Goal: Information Seeking & Learning: Check status

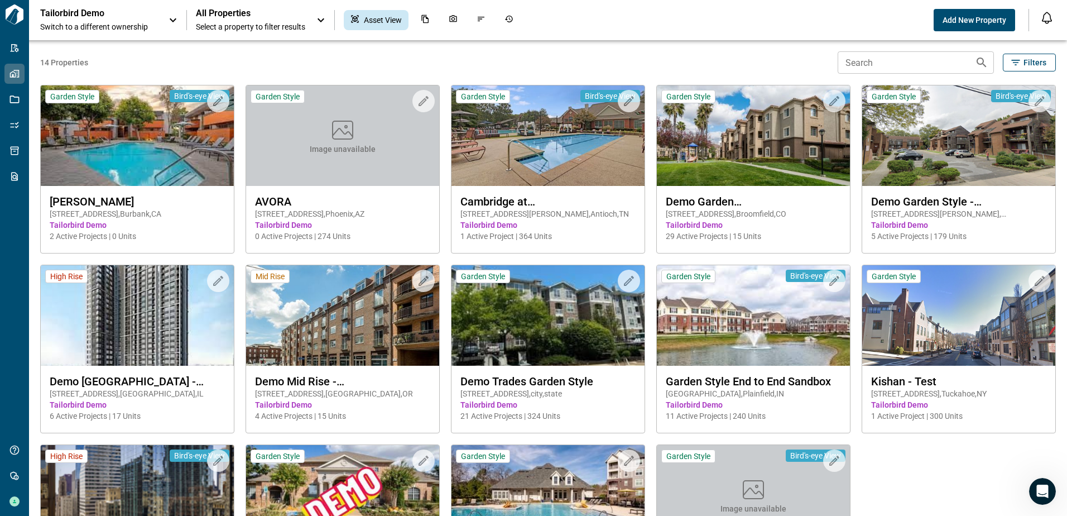
click at [90, 10] on p "Tailorbird Demo" at bounding box center [90, 13] width 100 height 11
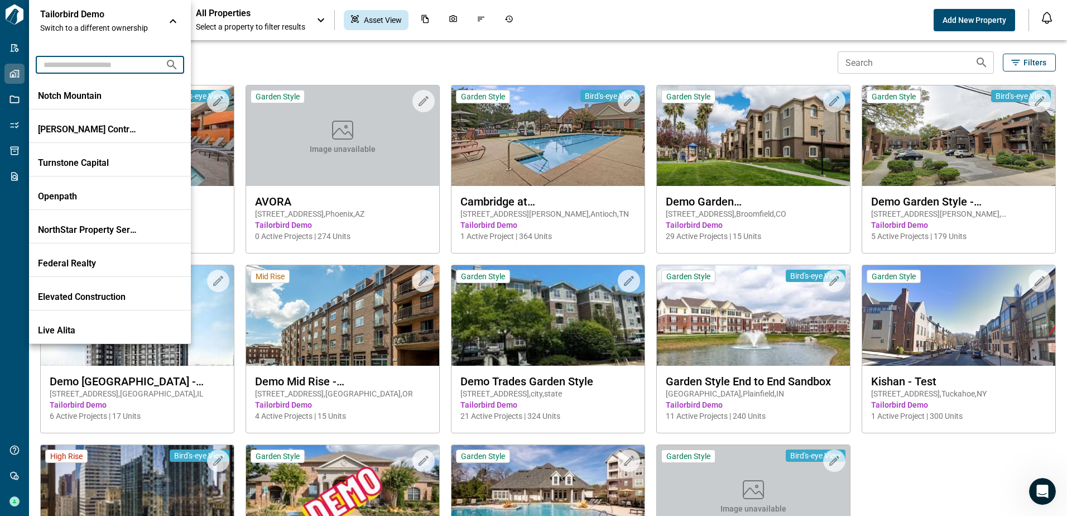
click at [114, 71] on input "text" at bounding box center [96, 64] width 121 height 21
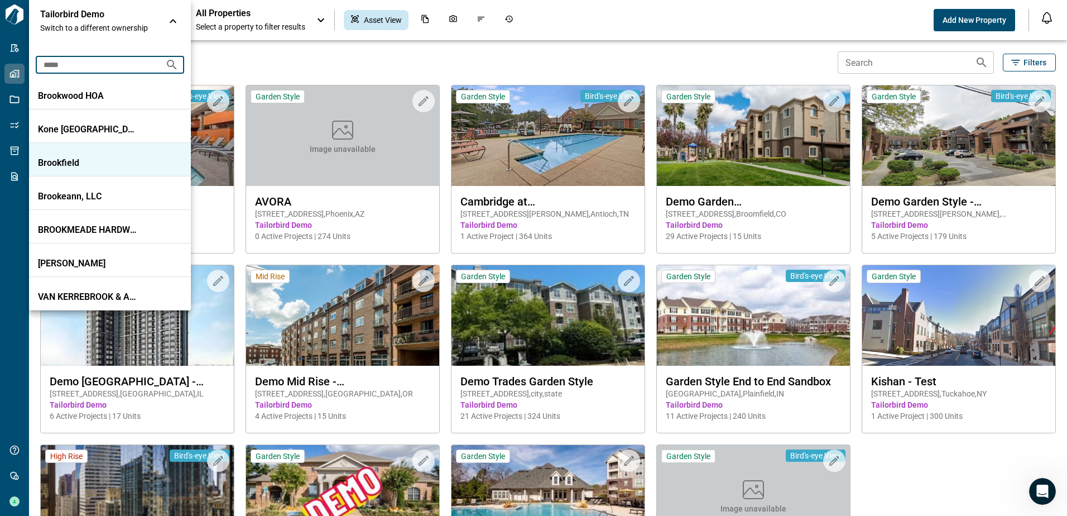
type input "*****"
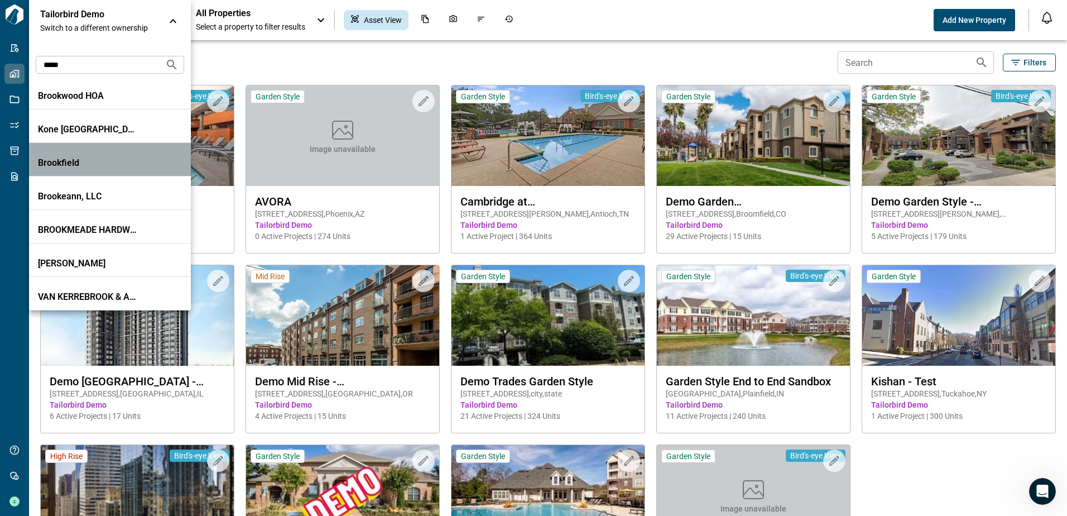
click at [76, 161] on p "Brookfield" at bounding box center [88, 162] width 100 height 11
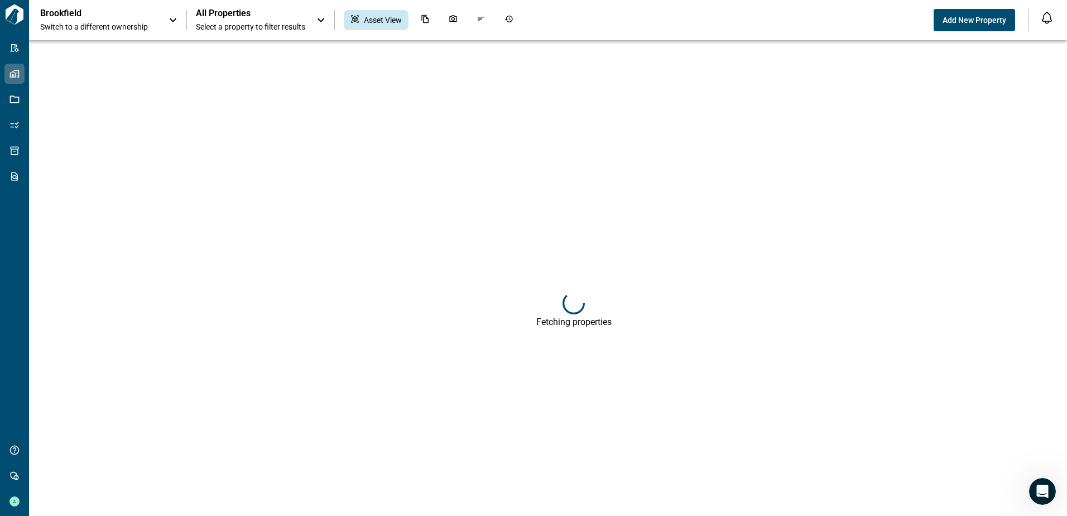
click at [250, 25] on span "Select a property to filter results" at bounding box center [250, 26] width 109 height 11
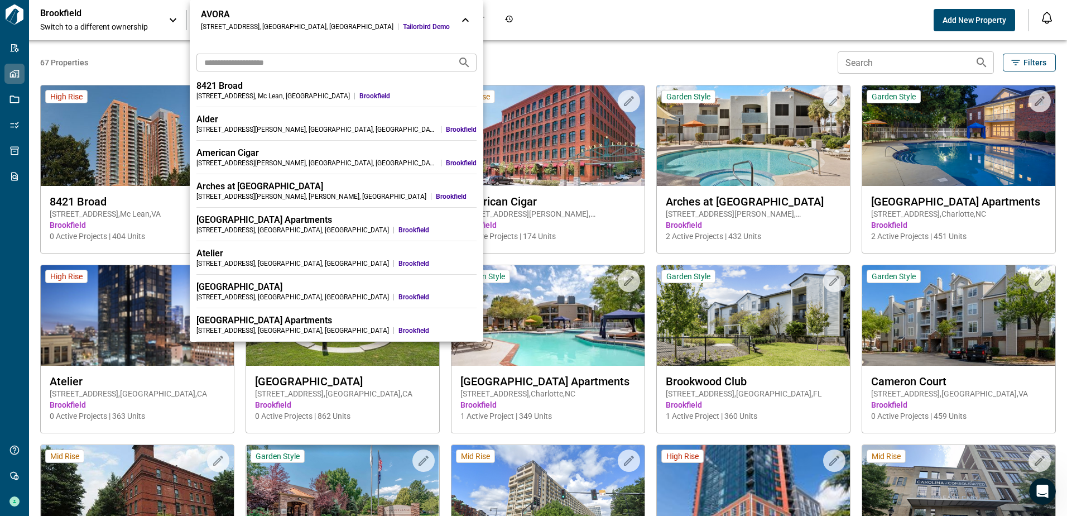
click at [137, 178] on div at bounding box center [533, 258] width 1067 height 516
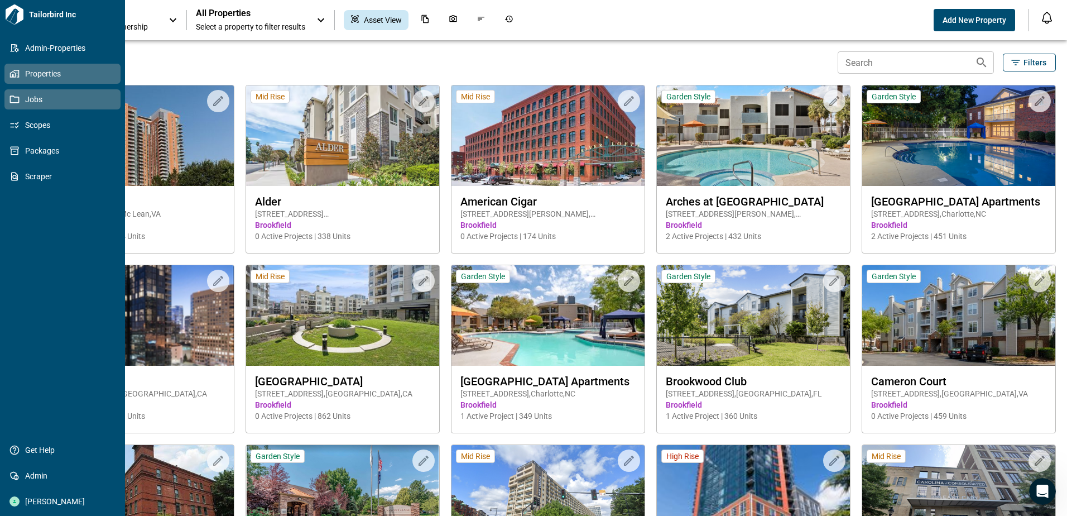
click at [14, 99] on icon at bounding box center [14, 99] width 10 height 10
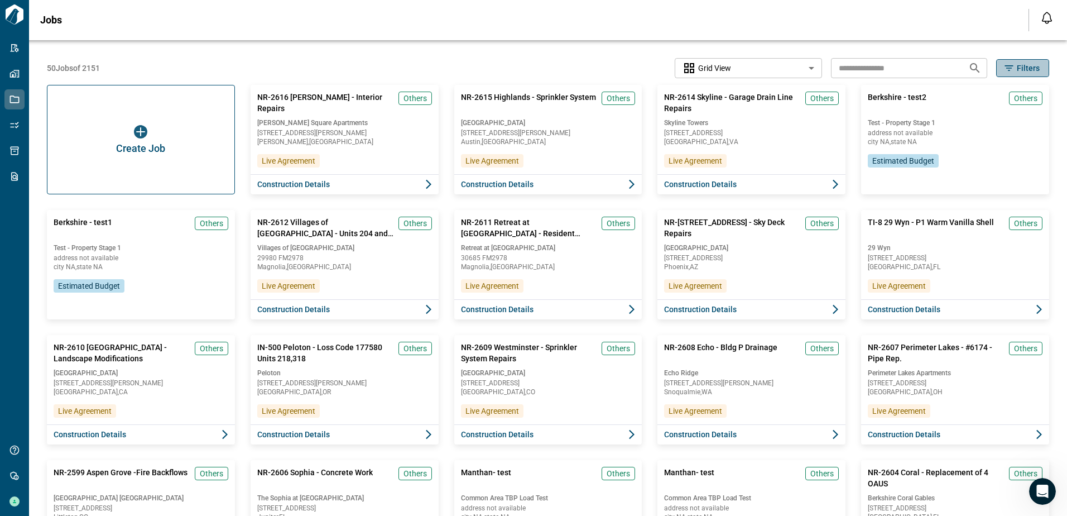
click at [1034, 70] on span "Filters" at bounding box center [1028, 68] width 23 height 11
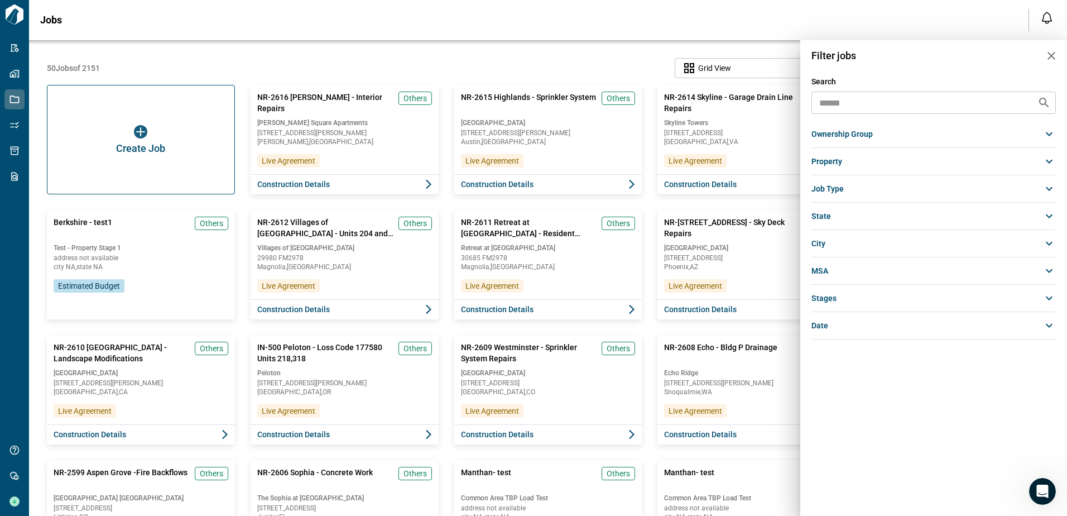
click at [753, 53] on div at bounding box center [533, 258] width 1067 height 516
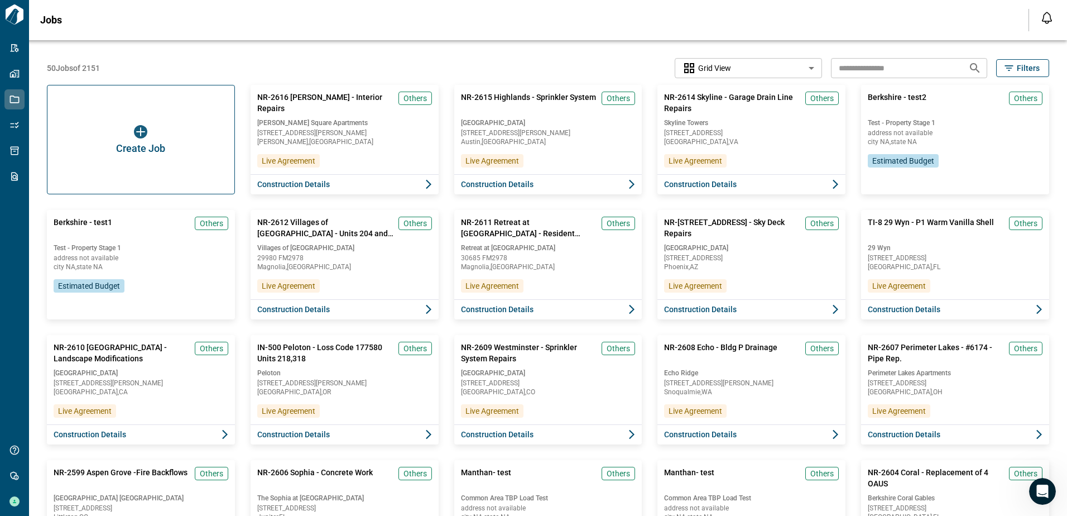
click at [1020, 73] on span "Filters" at bounding box center [1028, 68] width 23 height 11
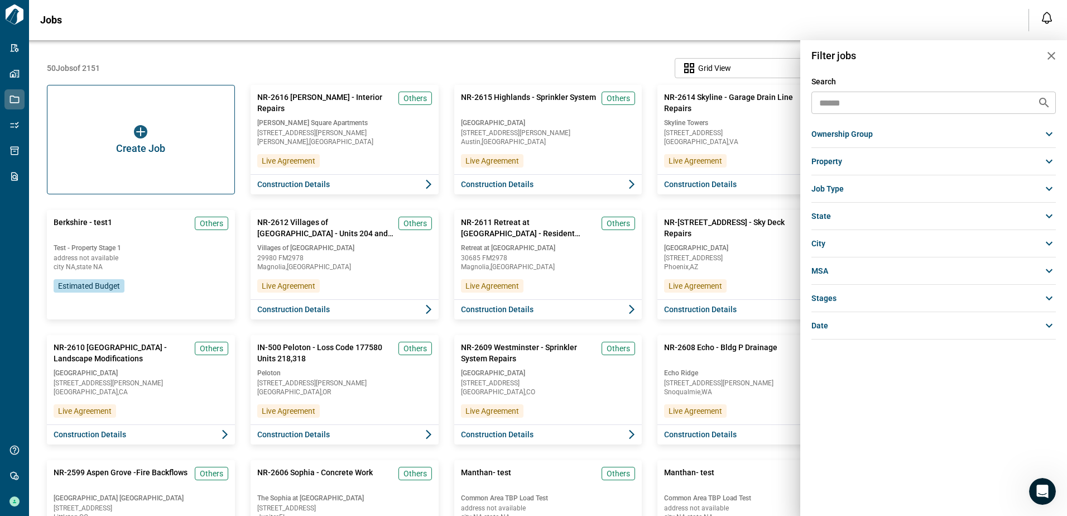
click at [825, 192] on span "Job Type" at bounding box center [828, 188] width 32 height 11
click at [835, 209] on span "Interior" at bounding box center [829, 208] width 25 height 11
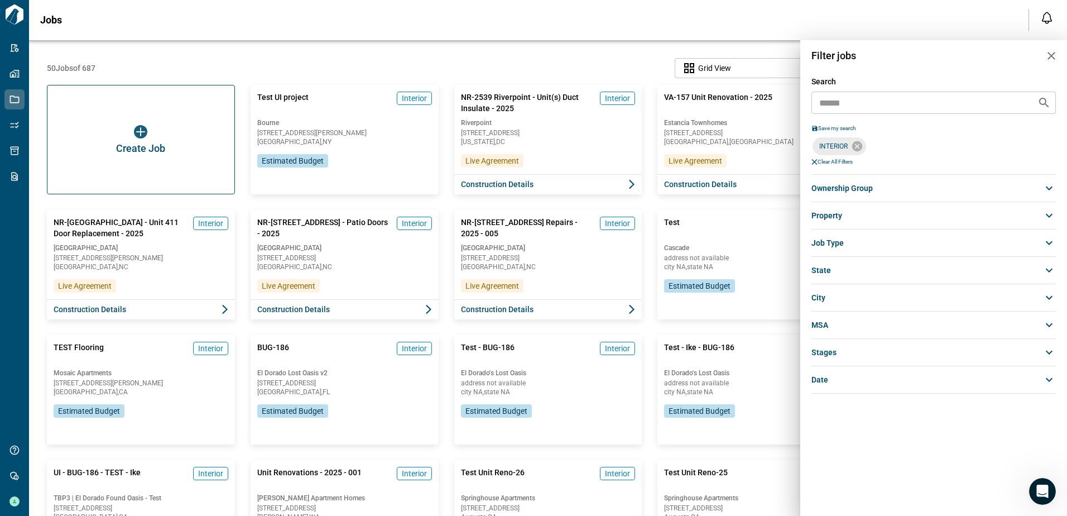
click at [492, 183] on div at bounding box center [533, 258] width 1067 height 516
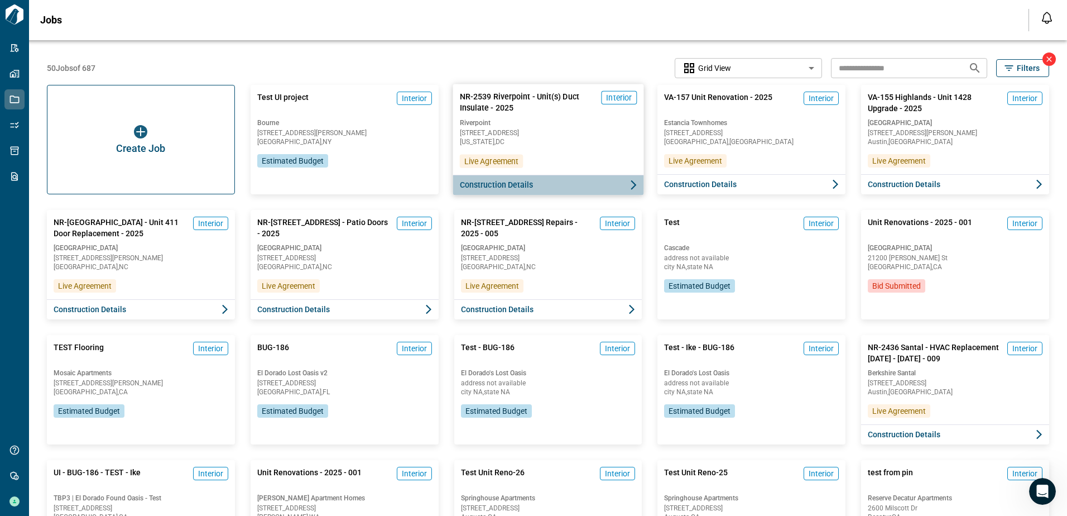
click at [630, 183] on icon "button" at bounding box center [632, 184] width 11 height 11
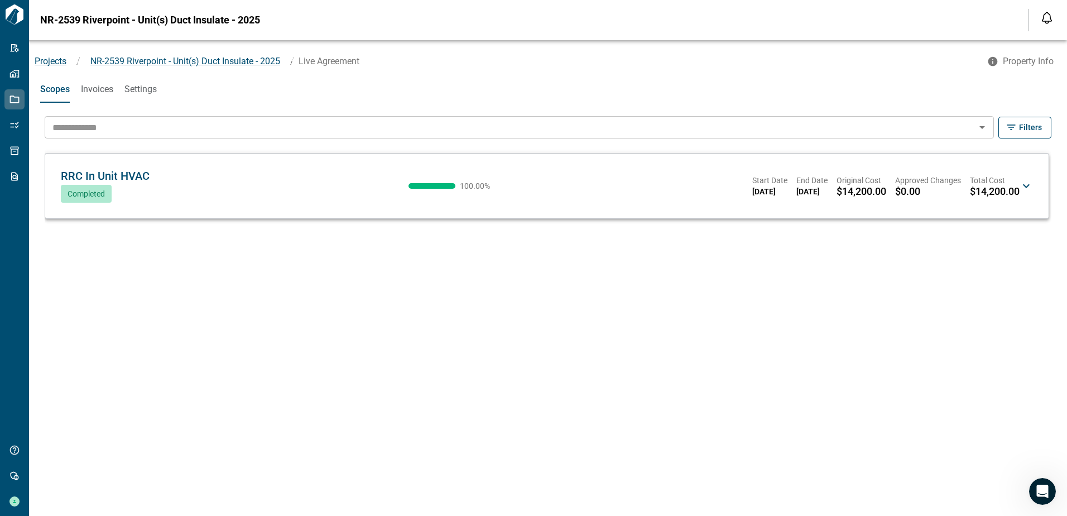
click at [231, 173] on div "RRC In Unit HVAC JM Completed 100.00 % Start Date [DATE] End Date [DATE] Origin…" at bounding box center [540, 185] width 959 height 33
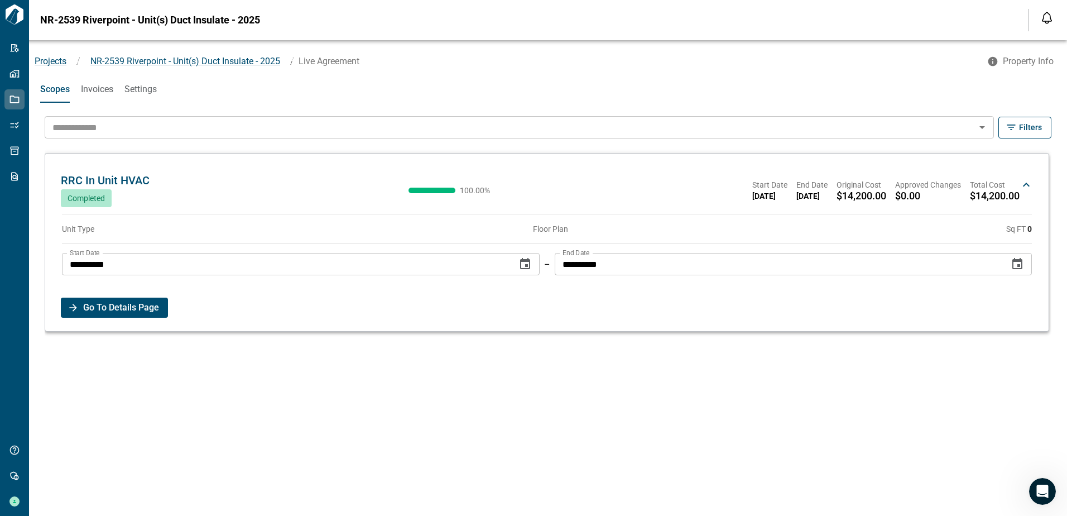
click at [114, 309] on span "Go To Details Page" at bounding box center [121, 308] width 76 height 20
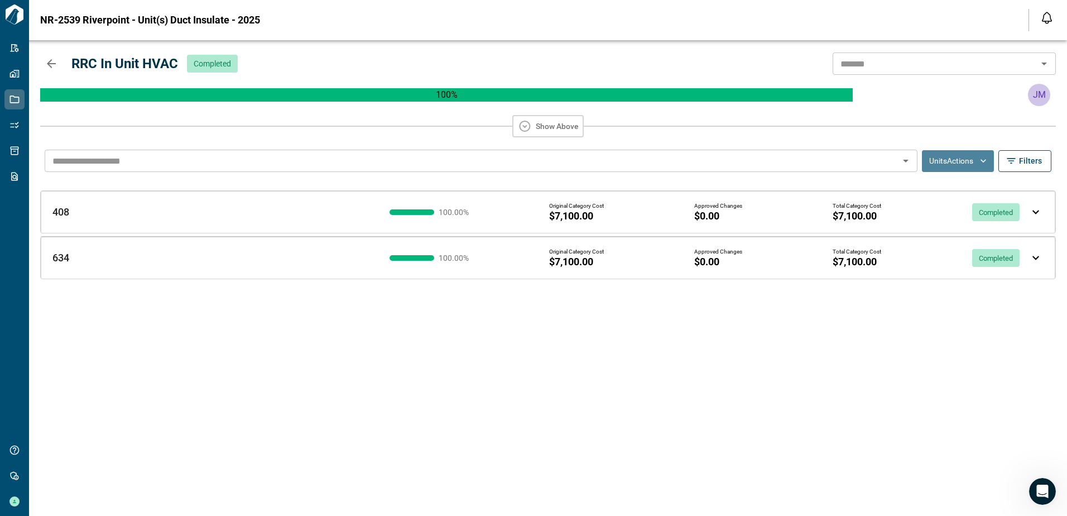
click at [979, 165] on icon "button" at bounding box center [983, 160] width 11 height 11
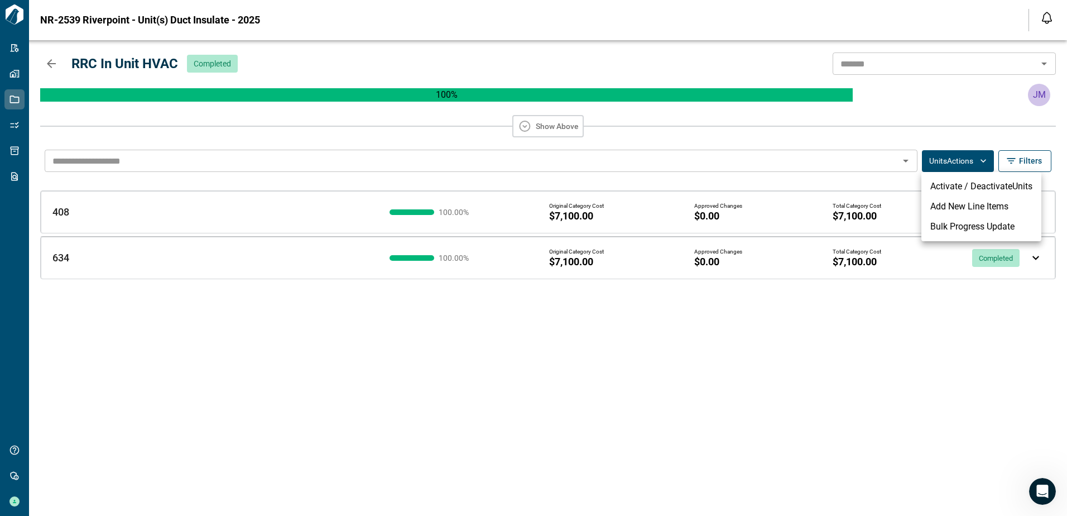
click at [861, 204] on div at bounding box center [533, 258] width 1067 height 516
click at [916, 203] on div "Original Category Cost $7,100.00 Approved Changes $0.00 Total Category Cost $7,…" at bounding box center [788, 212] width 479 height 19
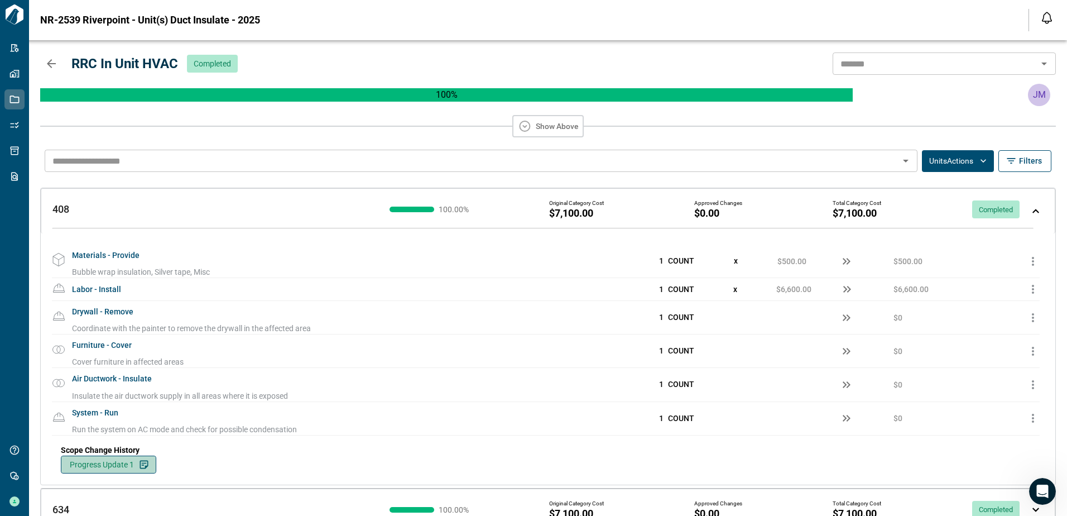
click at [80, 466] on span "Progress Update 1" at bounding box center [102, 464] width 64 height 11
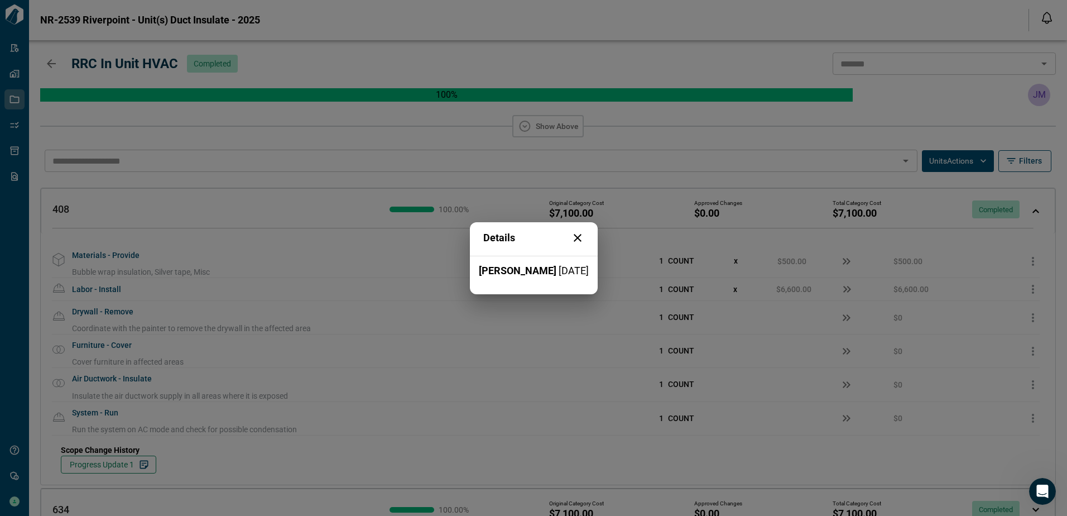
click at [580, 229] on h2 "Details" at bounding box center [534, 237] width 128 height 31
click at [578, 233] on icon at bounding box center [577, 237] width 13 height 13
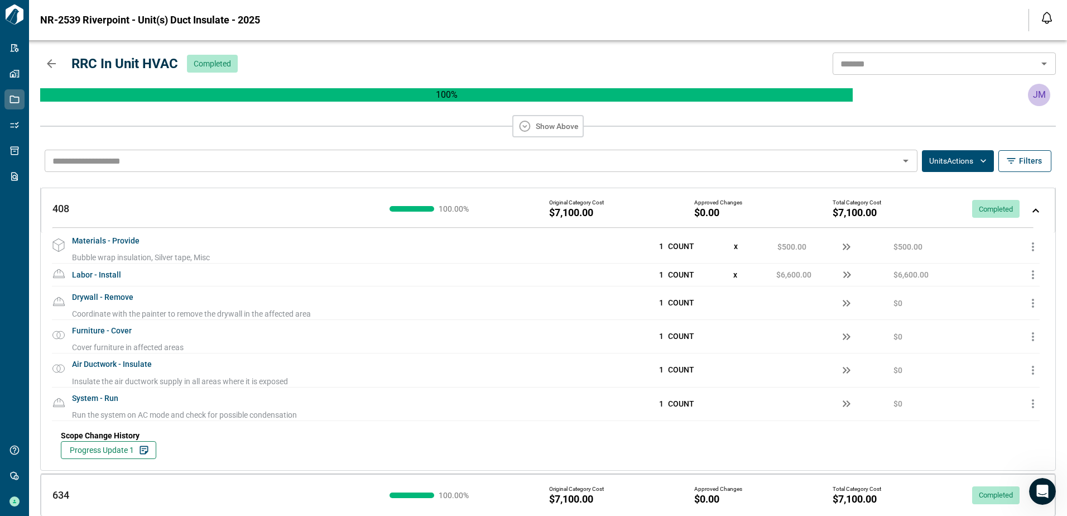
scroll to position [18, 0]
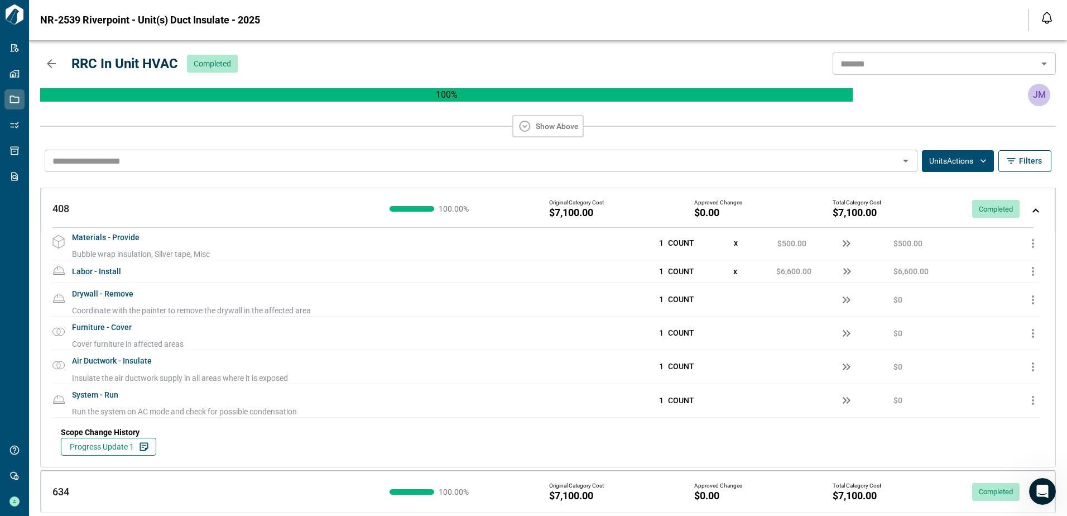
click at [960, 167] on button "Units Actions" at bounding box center [958, 161] width 72 height 22
click at [960, 167] on div at bounding box center [533, 258] width 1067 height 516
click at [50, 63] on icon "button" at bounding box center [51, 63] width 9 height 9
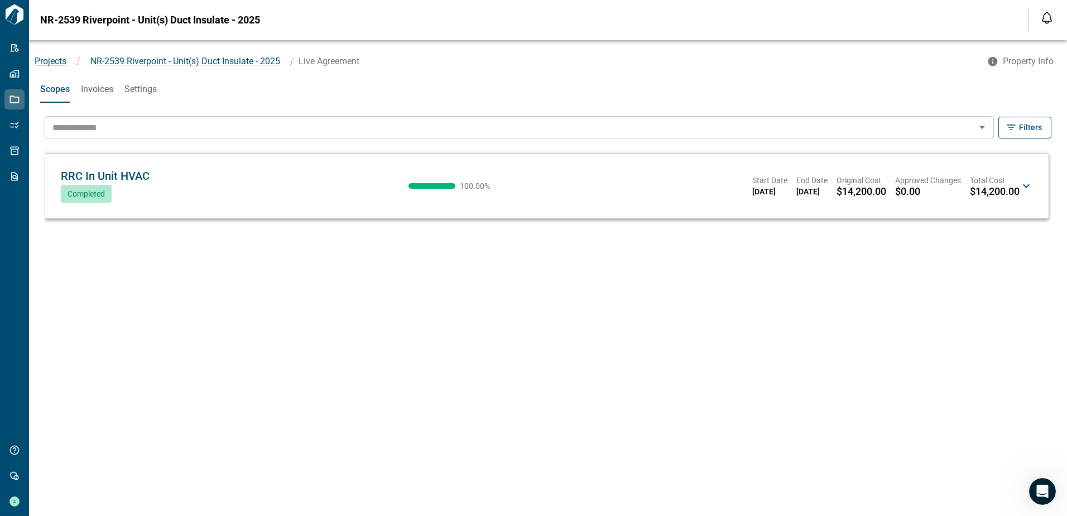
click at [50, 62] on span "Projects" at bounding box center [51, 61] width 32 height 11
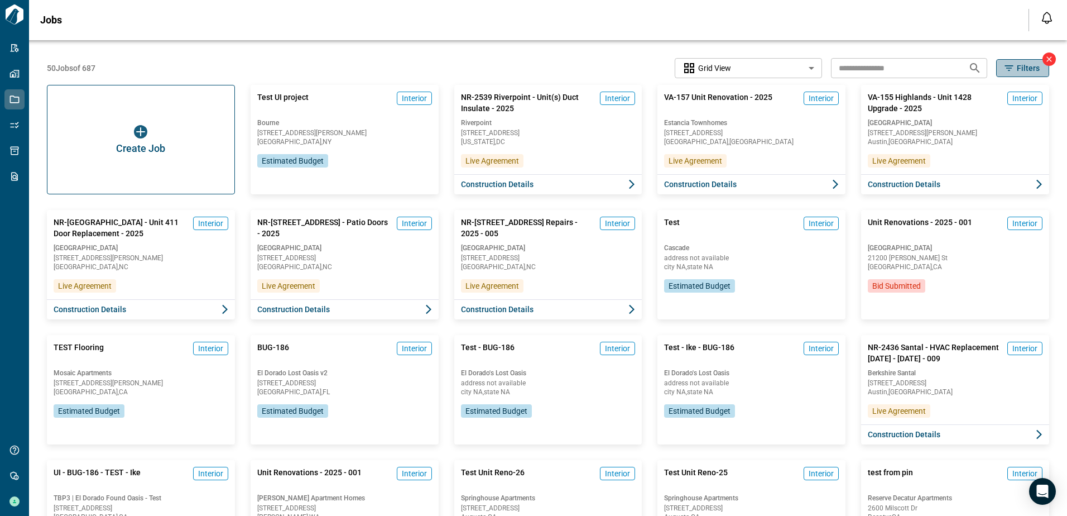
click at [1007, 73] on icon "button" at bounding box center [1009, 68] width 11 height 11
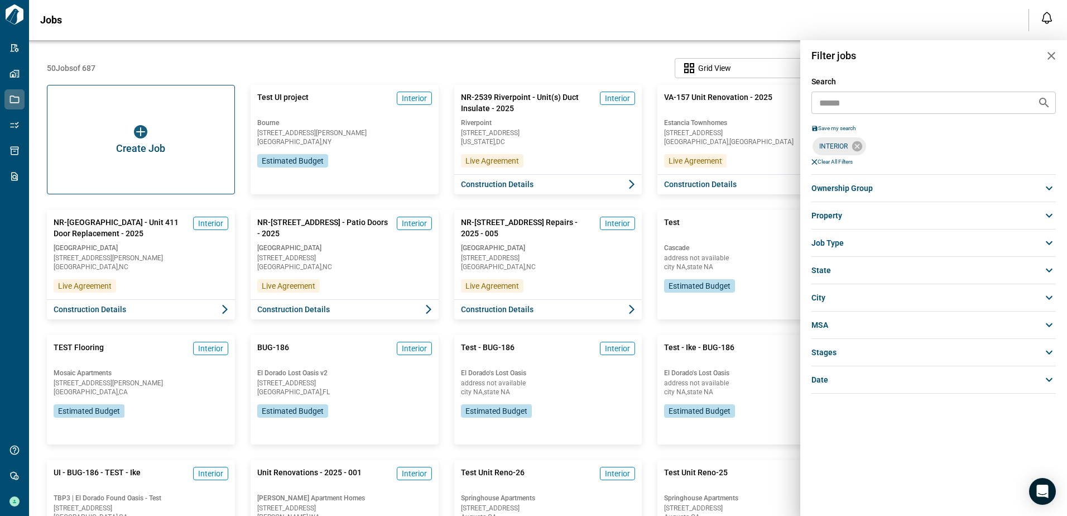
click at [835, 188] on span "ownership group" at bounding box center [842, 188] width 61 height 11
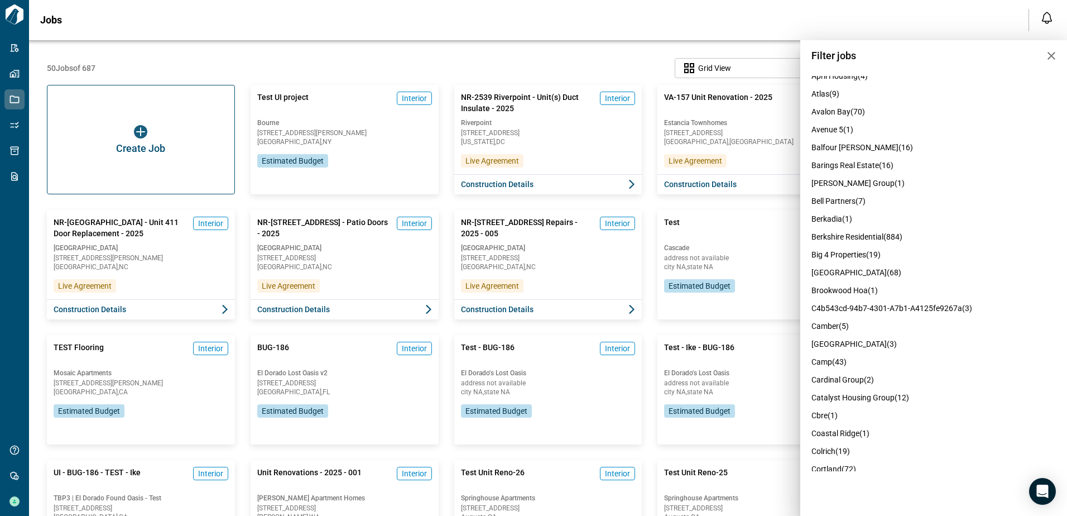
scroll to position [335, 0]
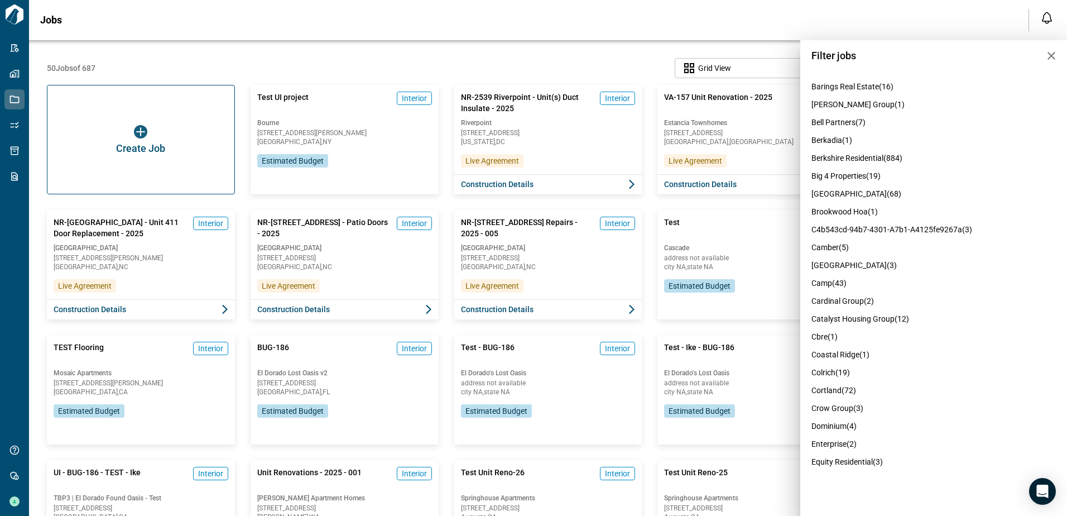
click at [830, 395] on span "cortland (72)" at bounding box center [834, 390] width 45 height 9
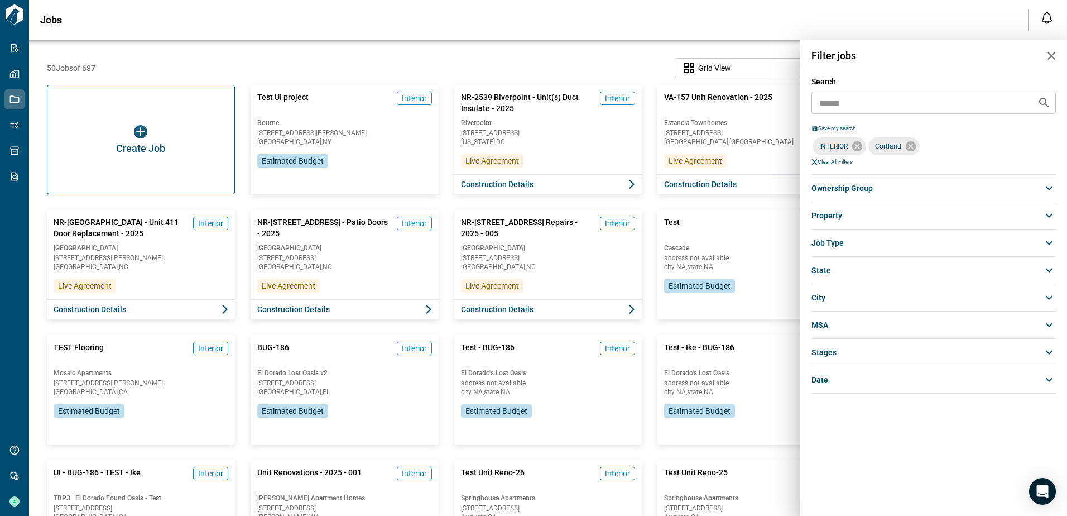
scroll to position [0, 0]
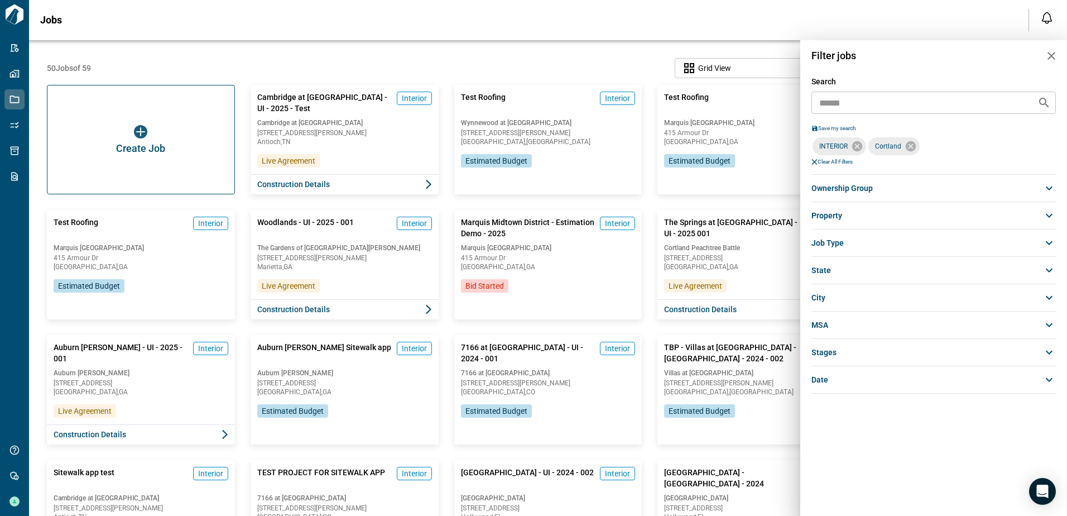
click at [558, 57] on div at bounding box center [533, 258] width 1067 height 516
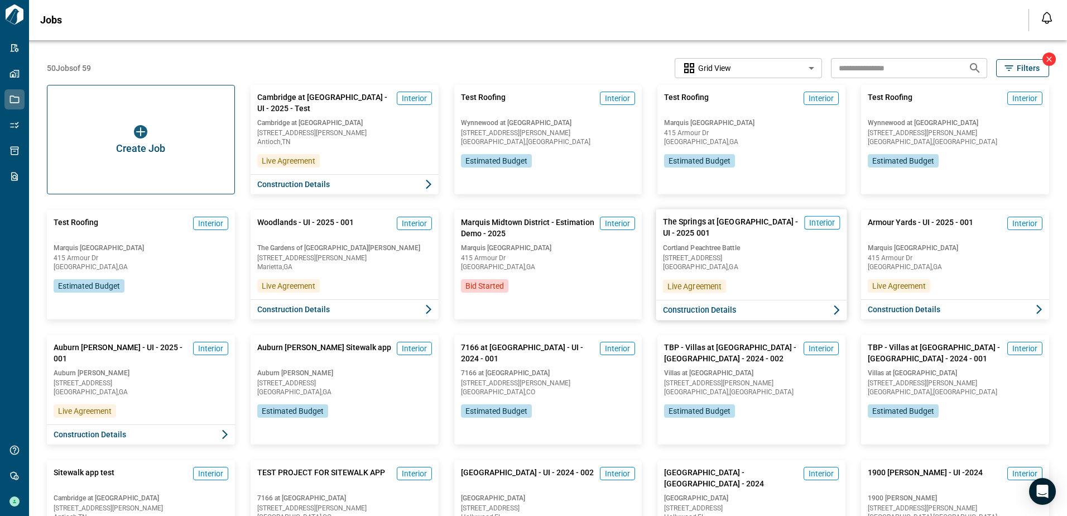
click at [691, 313] on span "Construction Details" at bounding box center [700, 309] width 74 height 11
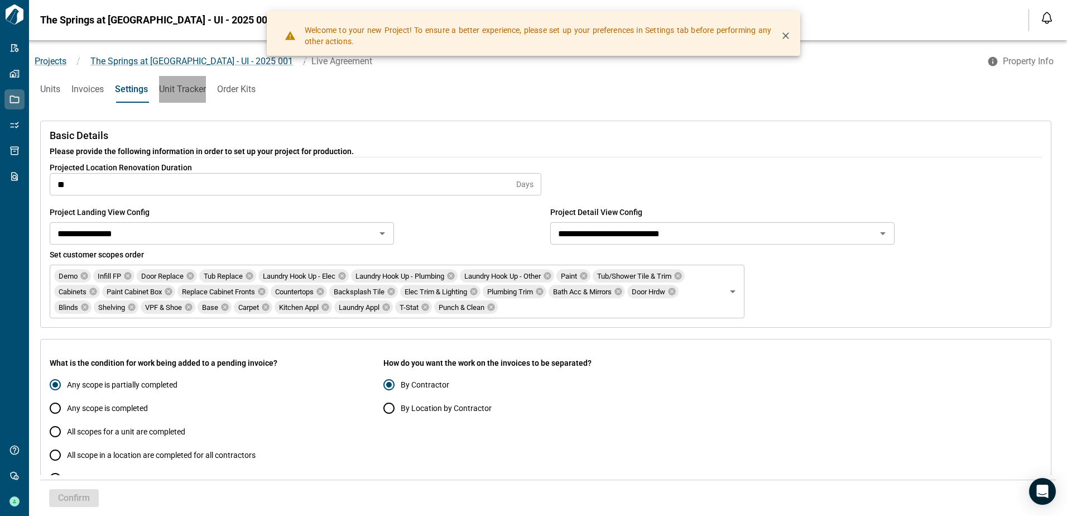
click at [179, 92] on span "Unit Tracker" at bounding box center [182, 89] width 47 height 11
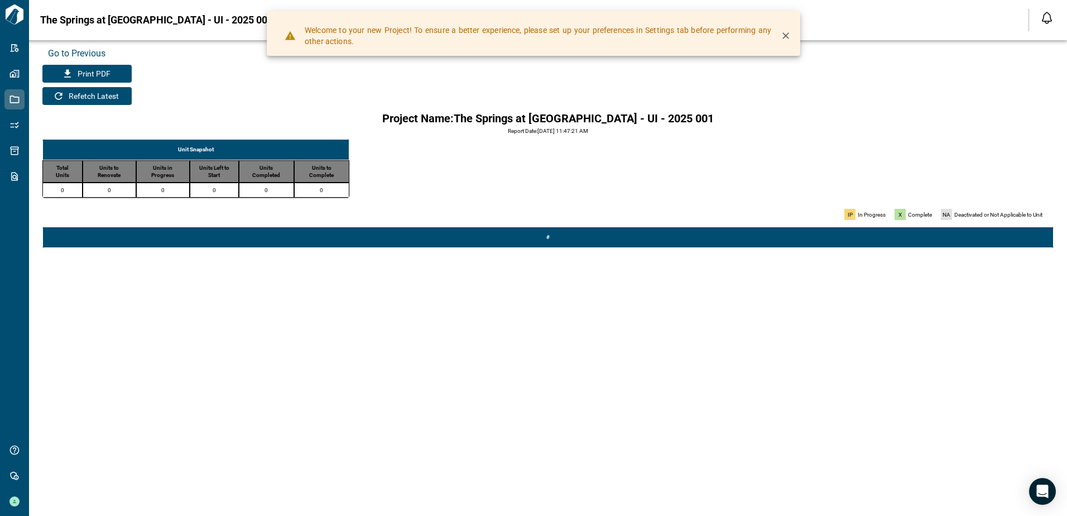
click at [782, 37] on icon "button" at bounding box center [785, 35] width 11 height 11
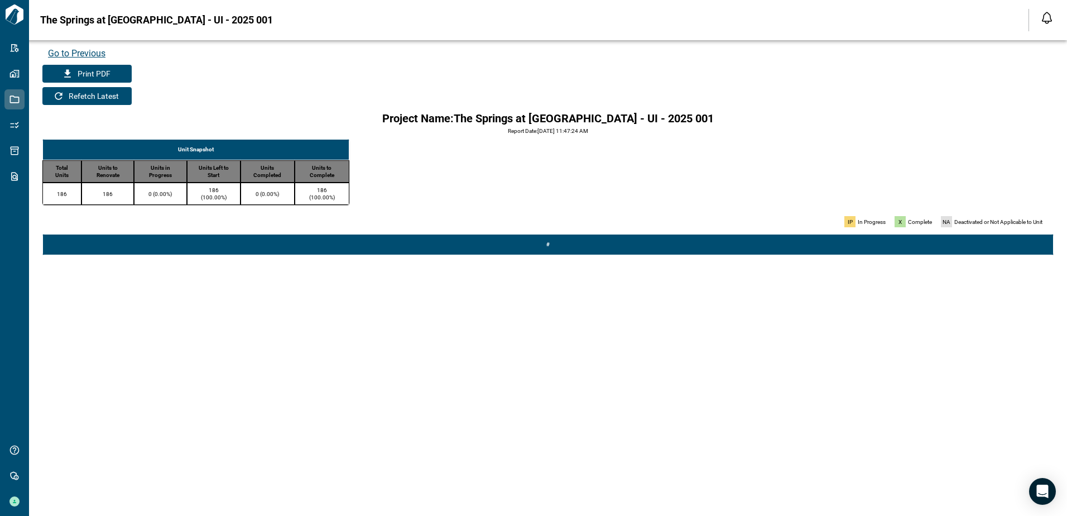
click at [83, 53] on span "Go to Previous" at bounding box center [77, 53] width 58 height 11
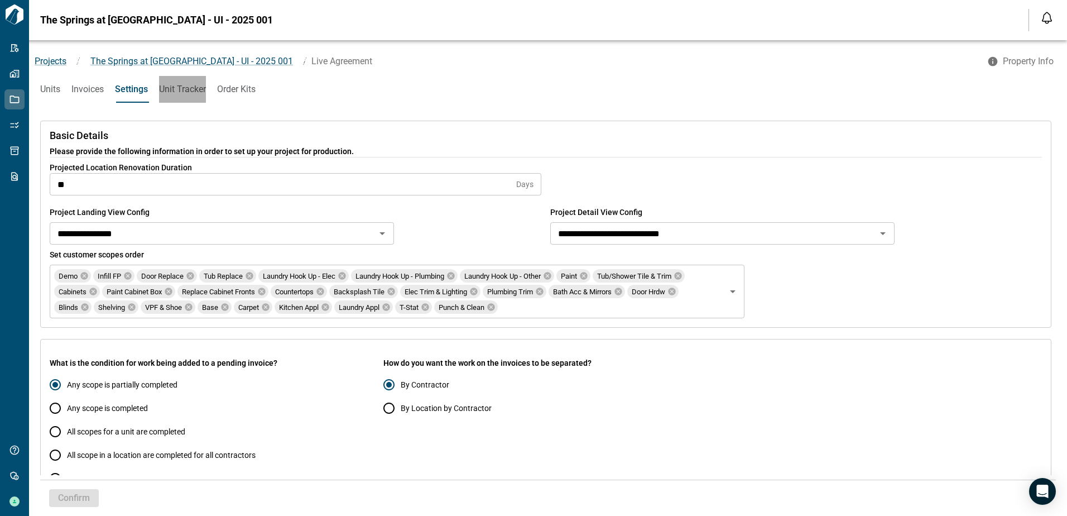
click at [178, 89] on span "Unit Tracker" at bounding box center [182, 89] width 47 height 11
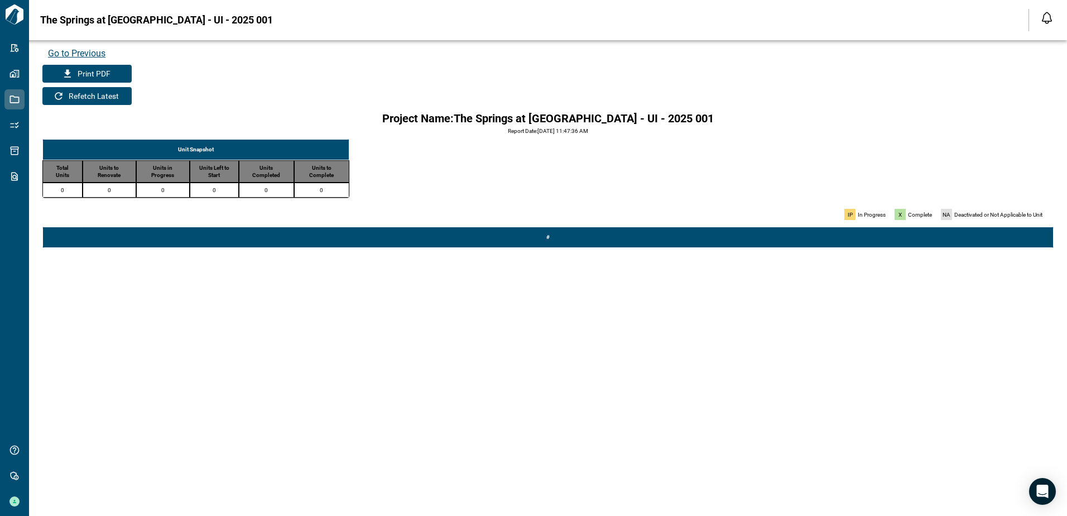
click at [69, 54] on span "Go to Previous" at bounding box center [77, 53] width 58 height 11
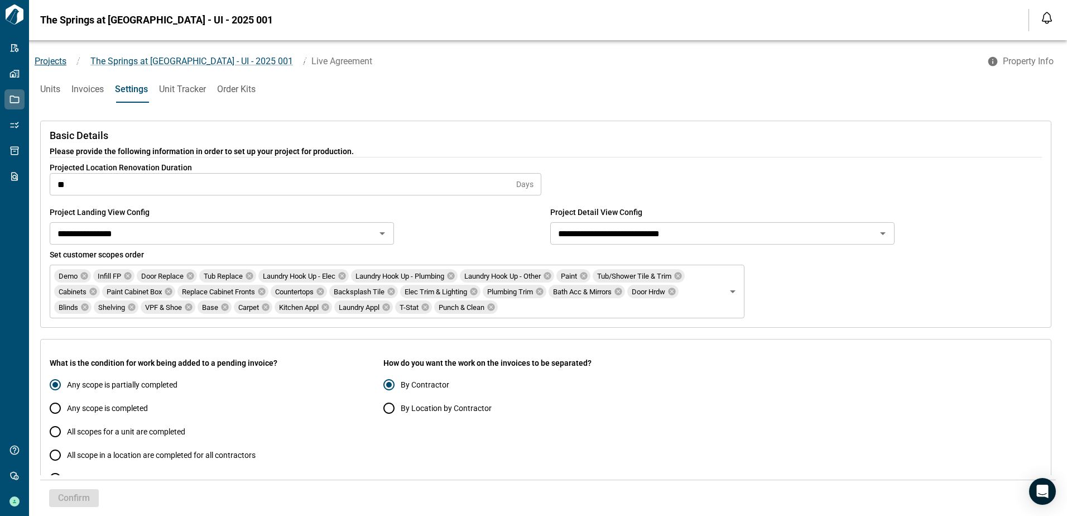
click at [61, 62] on span "Projects" at bounding box center [51, 61] width 32 height 11
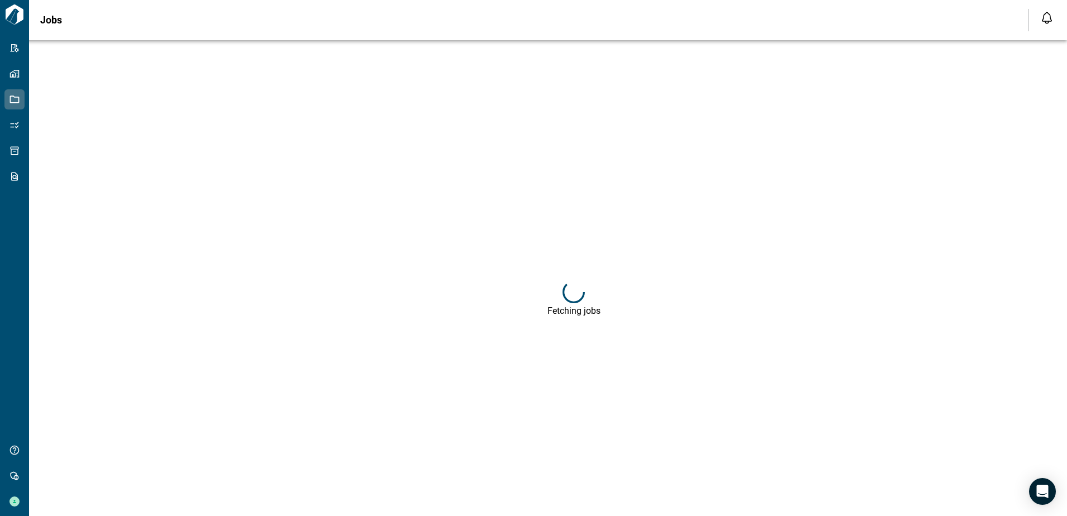
click at [38, 309] on div "Fetching jobs" at bounding box center [533, 278] width 1067 height 476
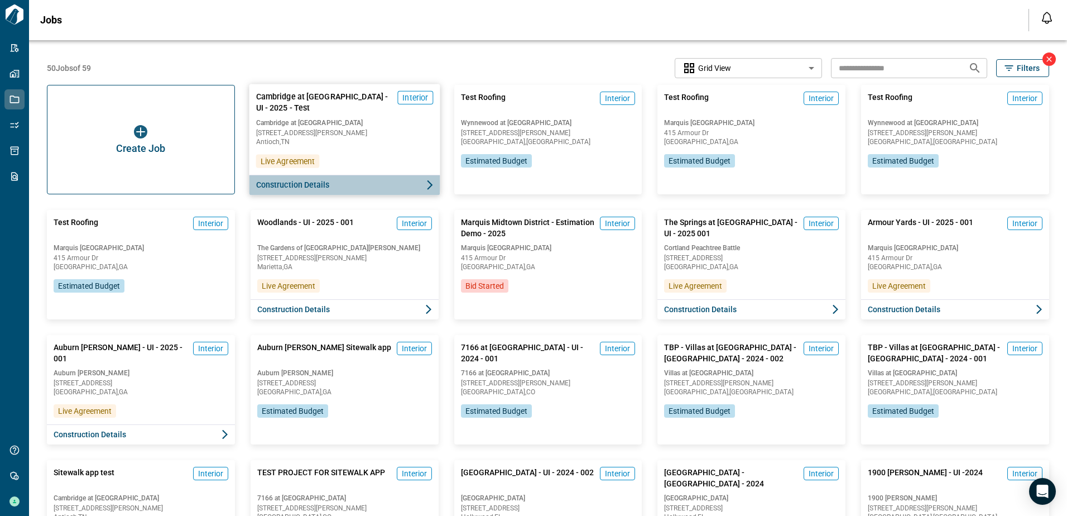
click at [318, 180] on span "Construction Details" at bounding box center [293, 184] width 74 height 11
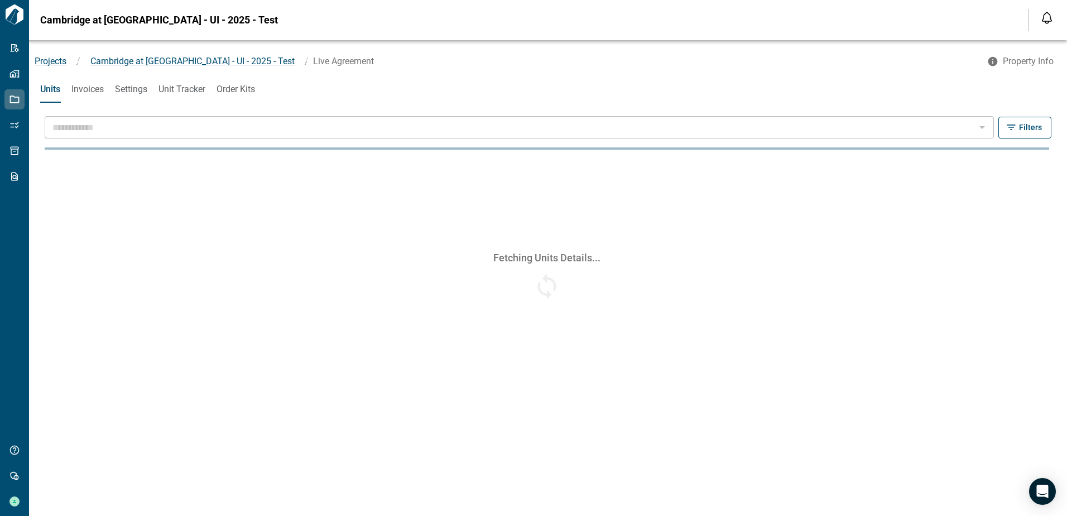
click at [186, 89] on span "Unit Tracker" at bounding box center [182, 89] width 47 height 11
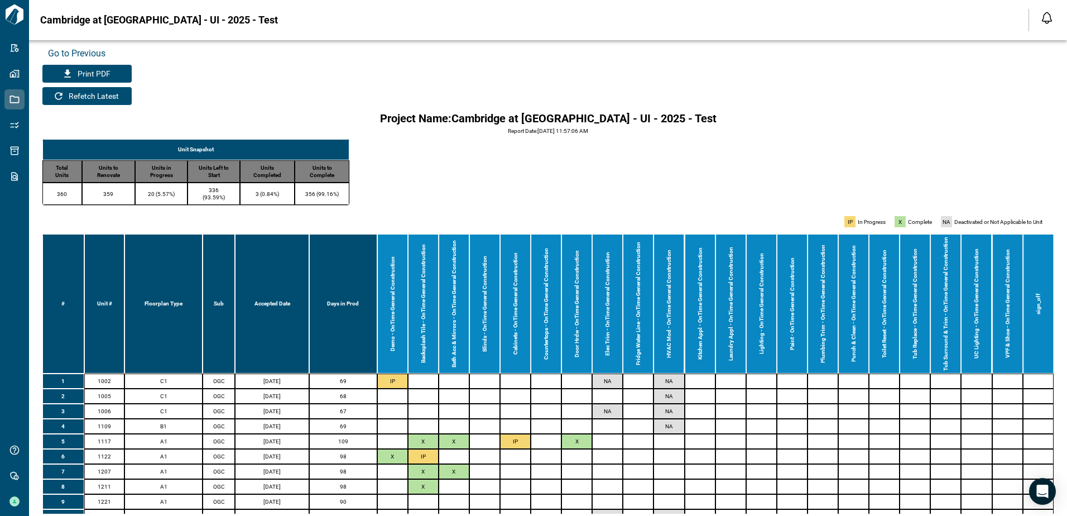
click at [1022, 139] on div "Unit Snapshot Total Units Units to Renovate Units in Progress Units Left to Sta…" at bounding box center [548, 326] width 1012 height 375
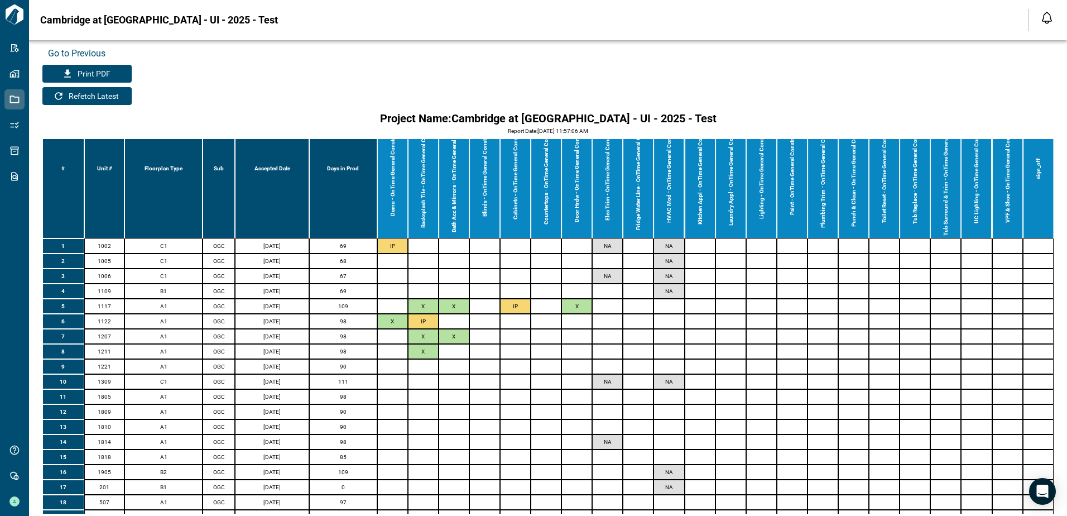
scroll to position [136, 0]
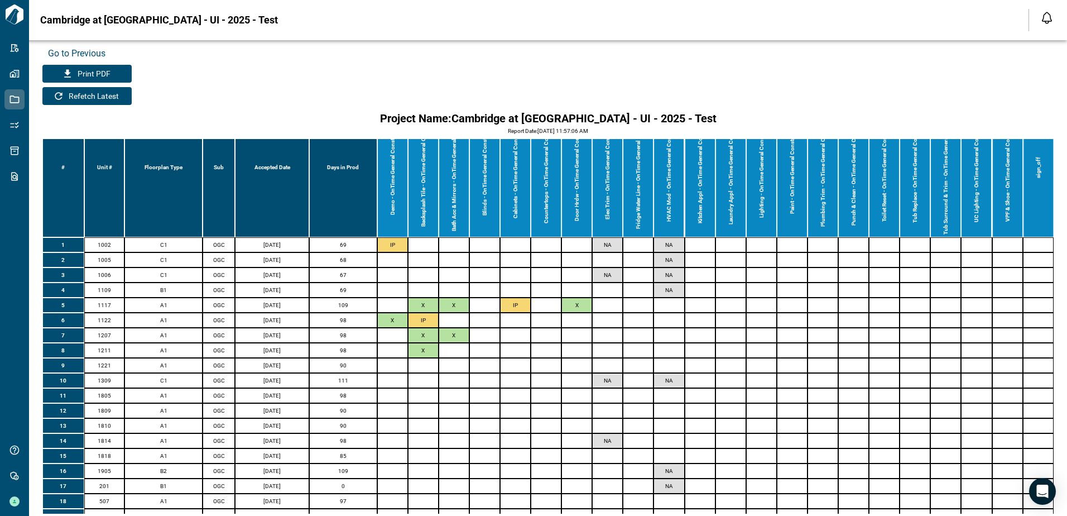
click at [256, 238] on td "07-23-2025" at bounding box center [272, 244] width 74 height 15
drag, startPoint x: 387, startPoint y: 234, endPoint x: 417, endPoint y: 233, distance: 30.2
click at [417, 237] on tr "1 1002 C1 OGC 07-23-2025 69 IP NA NA" at bounding box center [548, 244] width 1012 height 15
drag, startPoint x: 678, startPoint y: 234, endPoint x: 660, endPoint y: 236, distance: 17.4
click at [660, 237] on td "NA" at bounding box center [669, 244] width 31 height 15
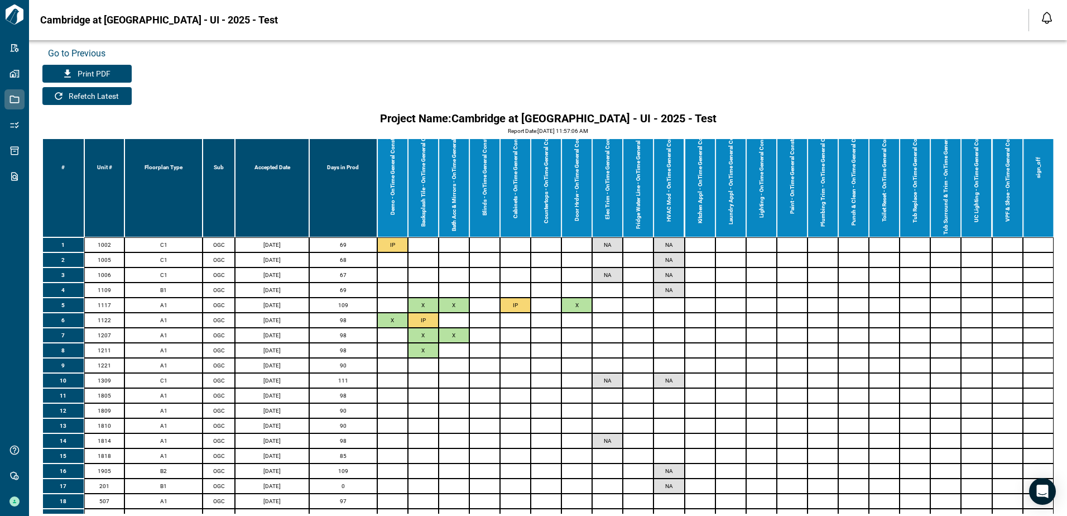
click at [408, 237] on td at bounding box center [423, 244] width 31 height 15
click at [297, 158] on th "Accepted Date" at bounding box center [272, 168] width 74 height 140
drag, startPoint x: 297, startPoint y: 158, endPoint x: 271, endPoint y: 174, distance: 30.5
click at [271, 174] on th "Accepted Date" at bounding box center [272, 168] width 74 height 140
drag, startPoint x: 252, startPoint y: 157, endPoint x: 290, endPoint y: 159, distance: 38.0
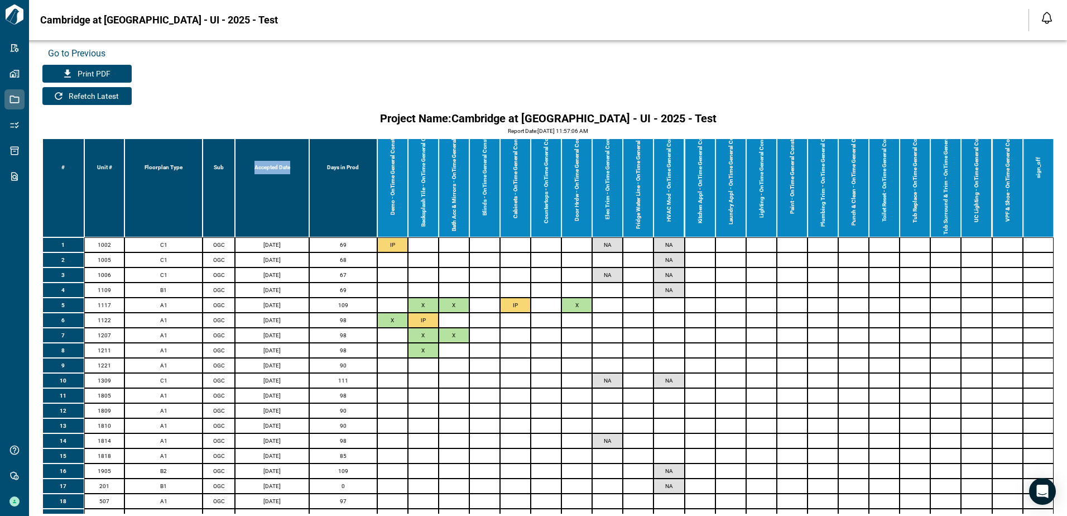
click at [290, 159] on th "Accepted Date" at bounding box center [272, 168] width 74 height 140
click at [271, 267] on td "07-25-2025" at bounding box center [272, 274] width 74 height 15
drag, startPoint x: 257, startPoint y: 236, endPoint x: 270, endPoint y: 236, distance: 12.8
click at [270, 237] on td "07-23-2025" at bounding box center [272, 244] width 74 height 15
drag, startPoint x: 270, startPoint y: 236, endPoint x: 268, endPoint y: 293, distance: 57.0
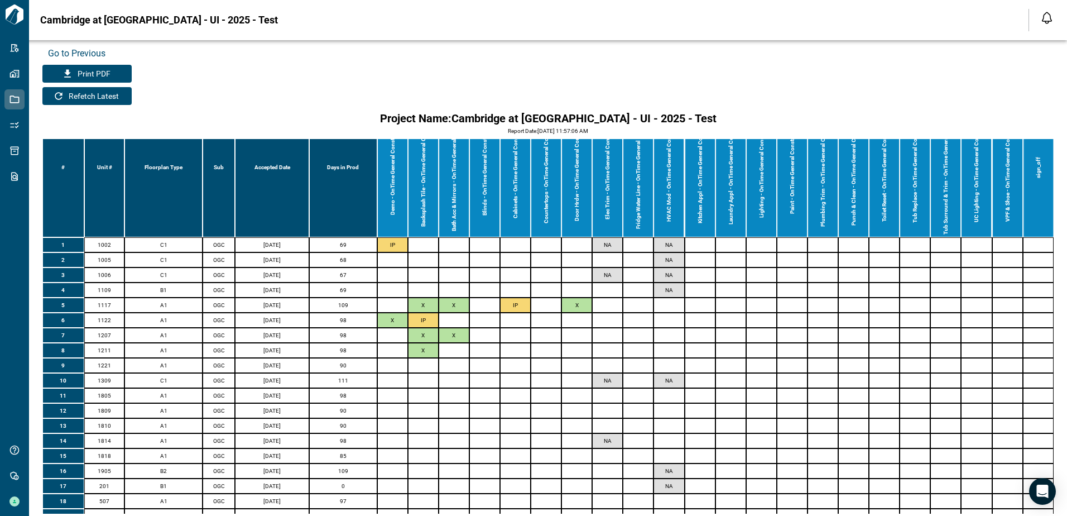
click at [268, 298] on td "06-13-2025" at bounding box center [272, 305] width 74 height 15
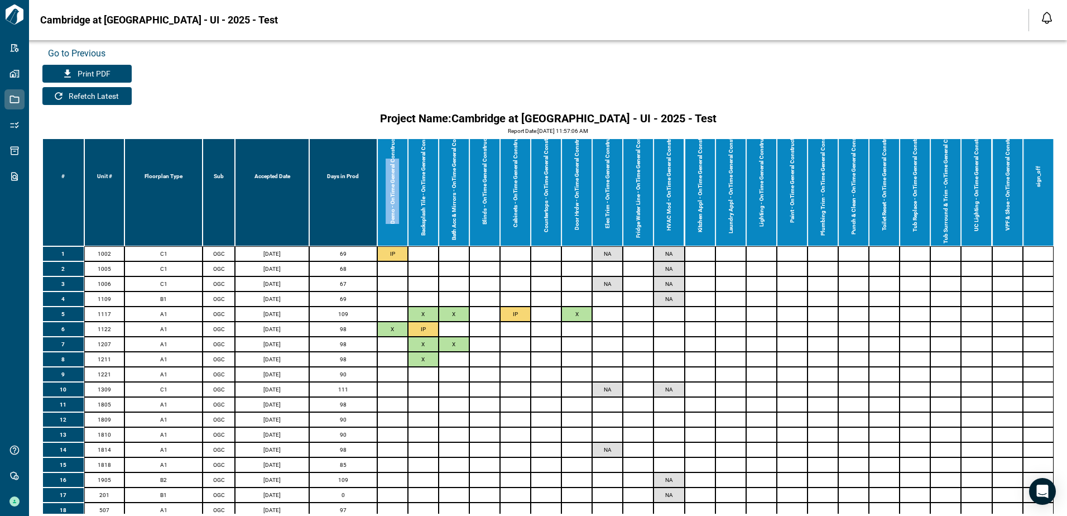
drag, startPoint x: 390, startPoint y: 140, endPoint x: 381, endPoint y: 228, distance: 88.1
click at [381, 228] on th "Demo - OnTime General Construction" at bounding box center [392, 177] width 31 height 140
drag, startPoint x: 381, startPoint y: 228, endPoint x: 384, endPoint y: 241, distance: 13.8
click at [384, 246] on td "IP" at bounding box center [392, 253] width 31 height 15
drag, startPoint x: 261, startPoint y: 167, endPoint x: 304, endPoint y: 174, distance: 43.5
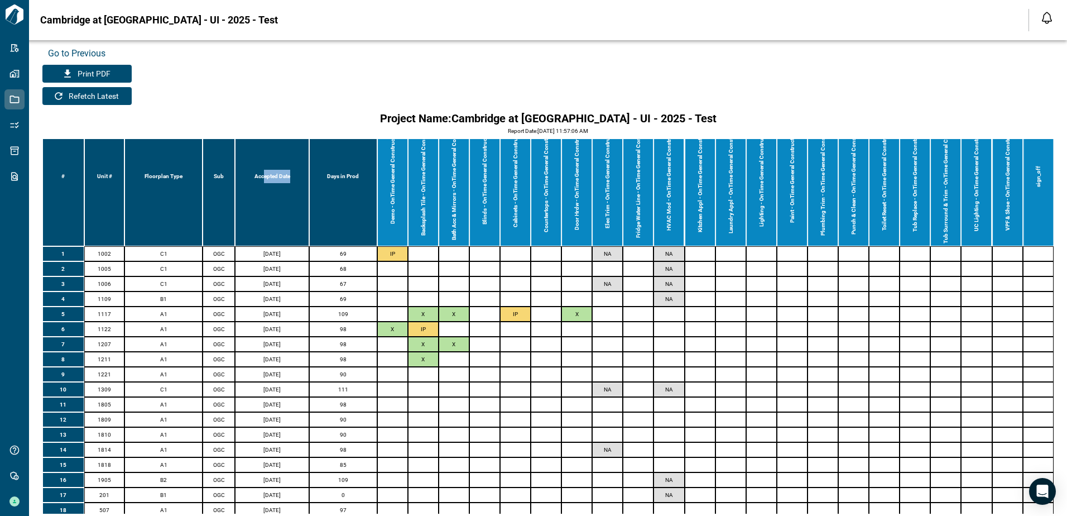
click at [304, 174] on th "Accepted Date" at bounding box center [272, 177] width 74 height 140
drag, startPoint x: 304, startPoint y: 174, endPoint x: 270, endPoint y: 222, distance: 58.4
click at [270, 222] on th "Accepted Date" at bounding box center [272, 177] width 74 height 140
click at [262, 167] on th "Accepted Date" at bounding box center [272, 177] width 74 height 140
drag, startPoint x: 254, startPoint y: 165, endPoint x: 290, endPoint y: 171, distance: 36.3
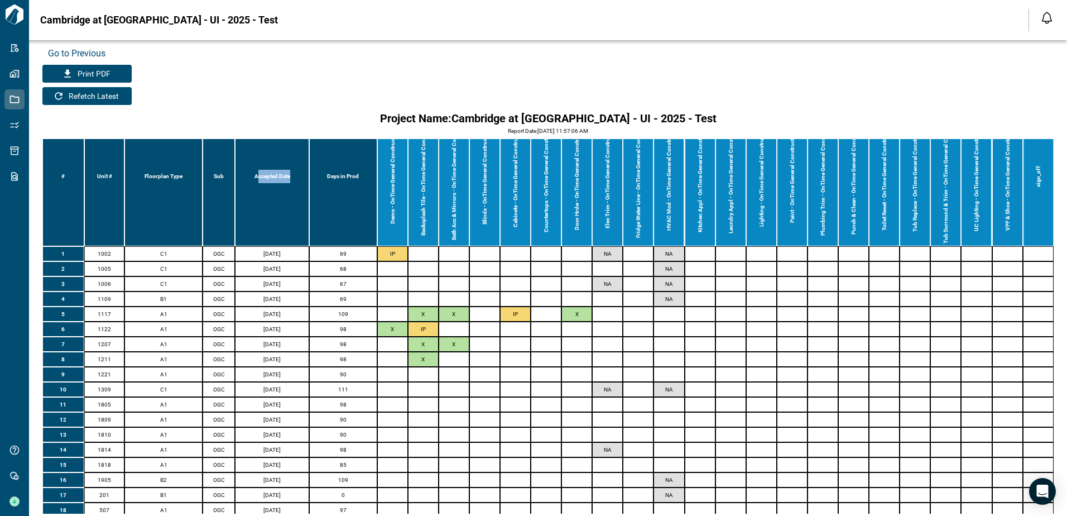
click at [290, 171] on th "Accepted Date" at bounding box center [272, 177] width 74 height 140
drag, startPoint x: 290, startPoint y: 171, endPoint x: 277, endPoint y: 203, distance: 34.6
click at [280, 211] on th "Accepted Date" at bounding box center [272, 177] width 74 height 140
drag, startPoint x: 251, startPoint y: 167, endPoint x: 286, endPoint y: 169, distance: 35.8
click at [286, 169] on th "Accepted Date" at bounding box center [272, 177] width 74 height 140
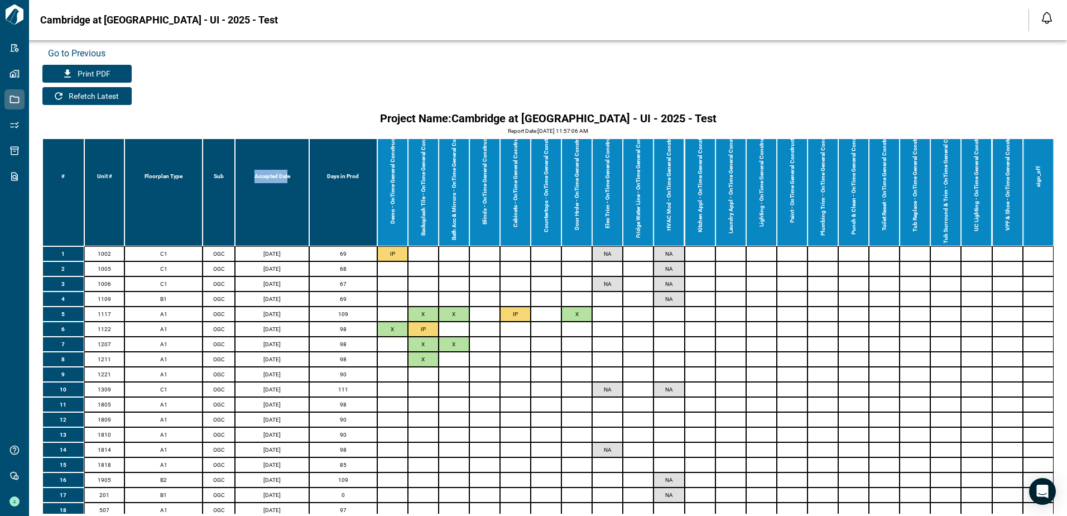
drag, startPoint x: 286, startPoint y: 169, endPoint x: 253, endPoint y: 214, distance: 55.8
click at [253, 214] on th "Accepted Date" at bounding box center [272, 177] width 74 height 140
drag, startPoint x: 266, startPoint y: 169, endPoint x: 269, endPoint y: 180, distance: 11.1
click at [269, 180] on th "Accepted Date" at bounding box center [272, 177] width 74 height 140
drag, startPoint x: 269, startPoint y: 180, endPoint x: 277, endPoint y: 214, distance: 34.9
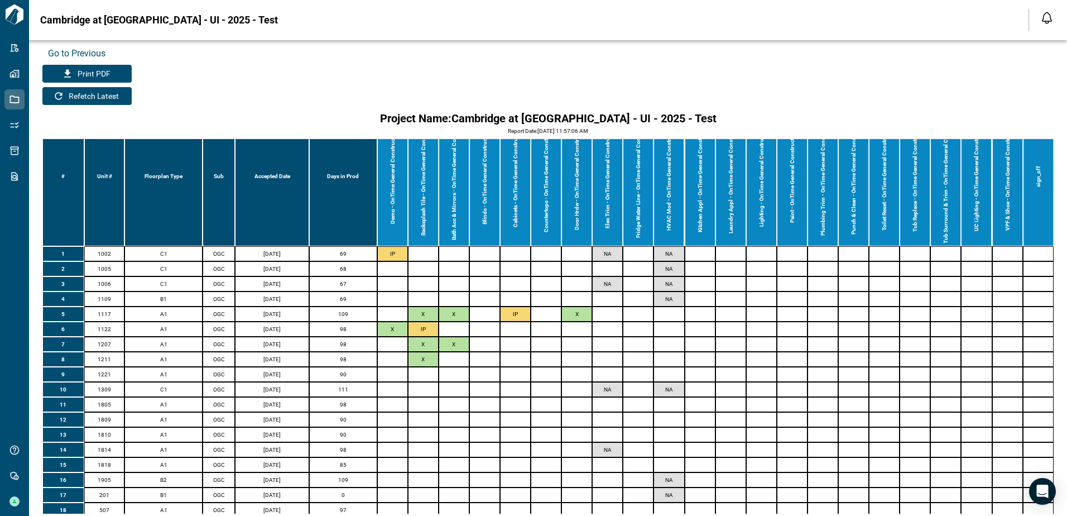
click at [277, 214] on th "Accepted Date" at bounding box center [272, 177] width 74 height 140
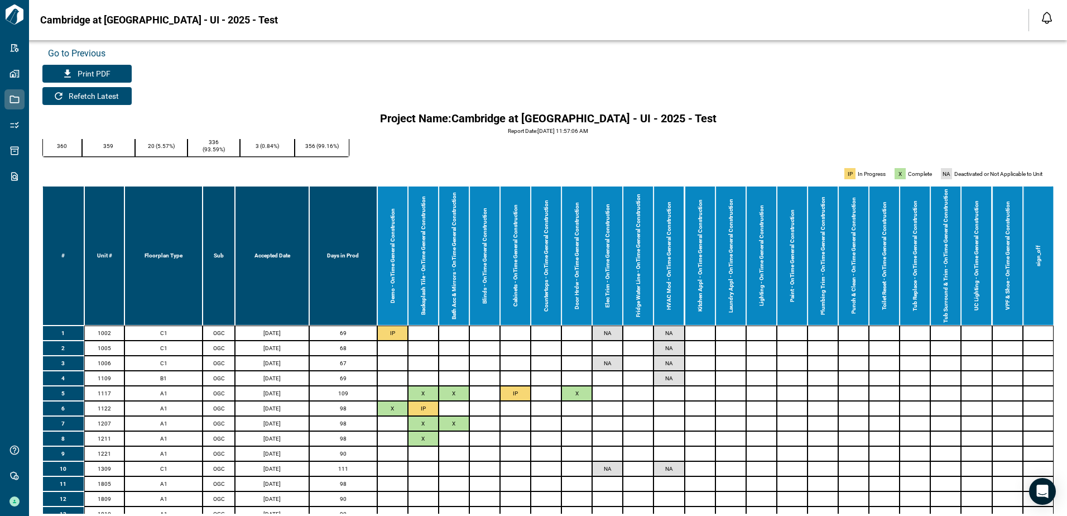
scroll to position [0, 0]
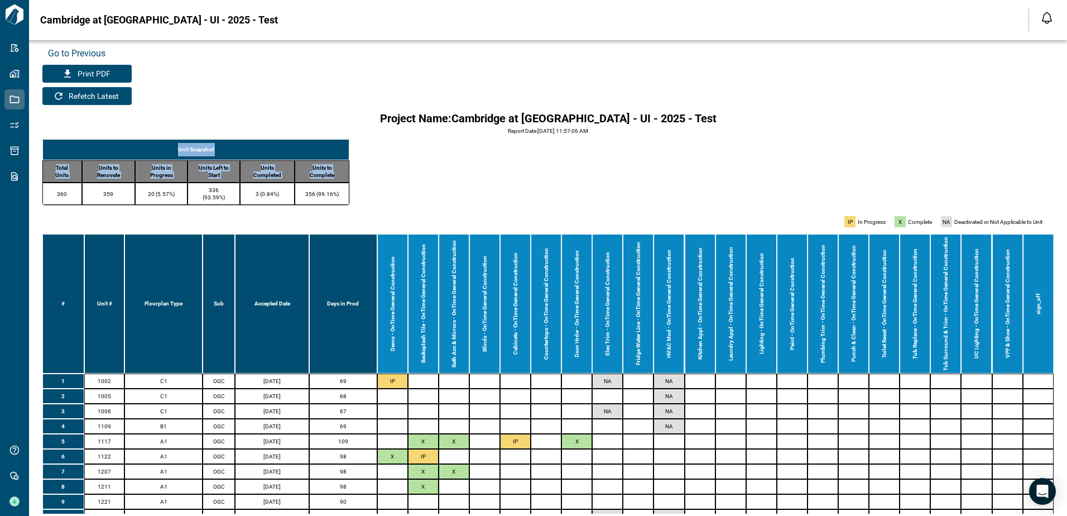
drag, startPoint x: 61, startPoint y: 144, endPoint x: 338, endPoint y: 175, distance: 278.7
click at [338, 175] on table "Unit Snapshot Total Units Units to Renovate Units in Progress Units Left to Sta…" at bounding box center [195, 172] width 307 height 66
drag, startPoint x: 338, startPoint y: 175, endPoint x: 338, endPoint y: 200, distance: 25.1
click at [338, 200] on div "Unit Snapshot Total Units Units to Renovate Units in Progress Units Left to Sta…" at bounding box center [548, 326] width 1012 height 375
